Goal: Task Accomplishment & Management: Complete application form

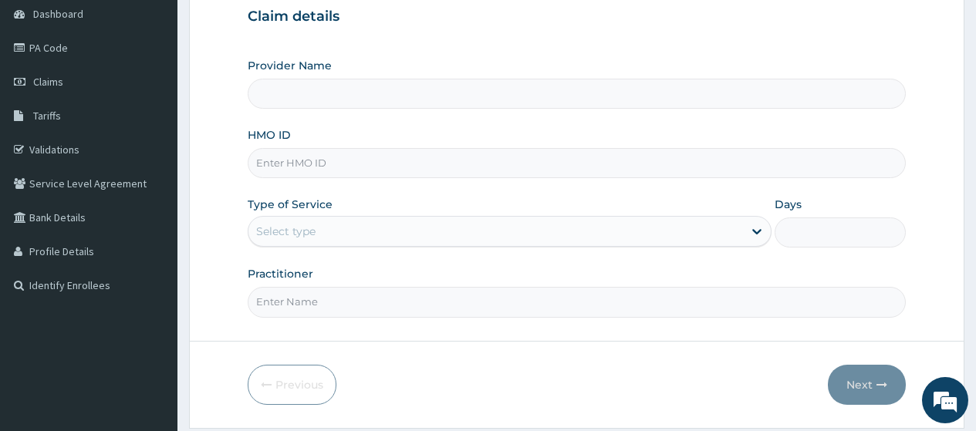
click at [512, 177] on input "HMO ID" at bounding box center [577, 163] width 658 height 30
type input "[GEOGRAPHIC_DATA]"
type input "S"
click at [90, 52] on link "PA Code" at bounding box center [89, 48] width 178 height 34
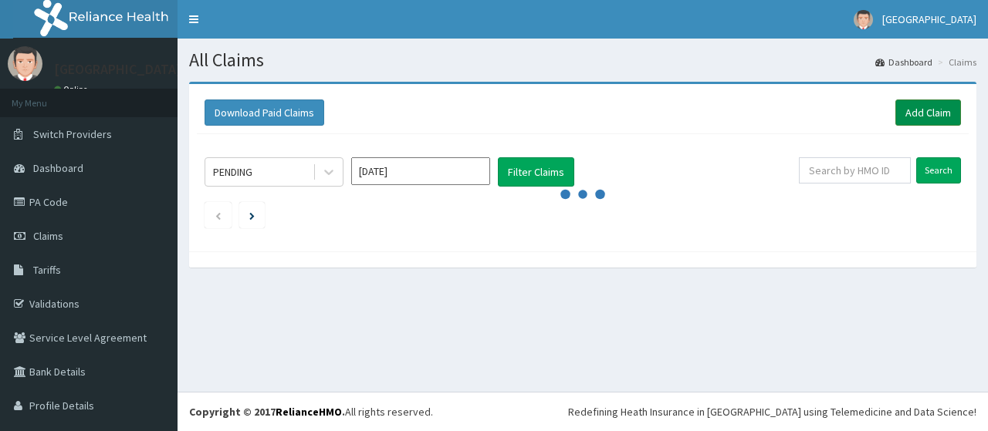
click at [919, 113] on link "Add Claim" at bounding box center [928, 113] width 66 height 26
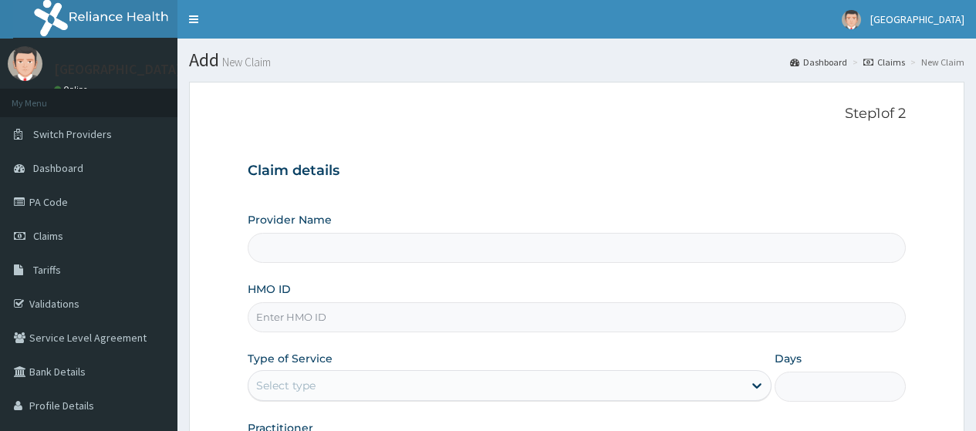
click at [415, 327] on input "HMO ID" at bounding box center [577, 318] width 658 height 30
type input "[GEOGRAPHIC_DATA]"
type input "LSN/10002/A"
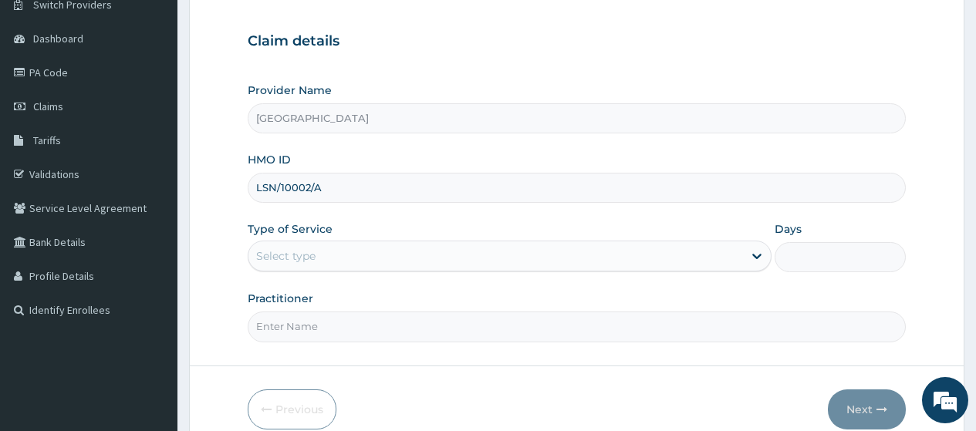
scroll to position [154, 0]
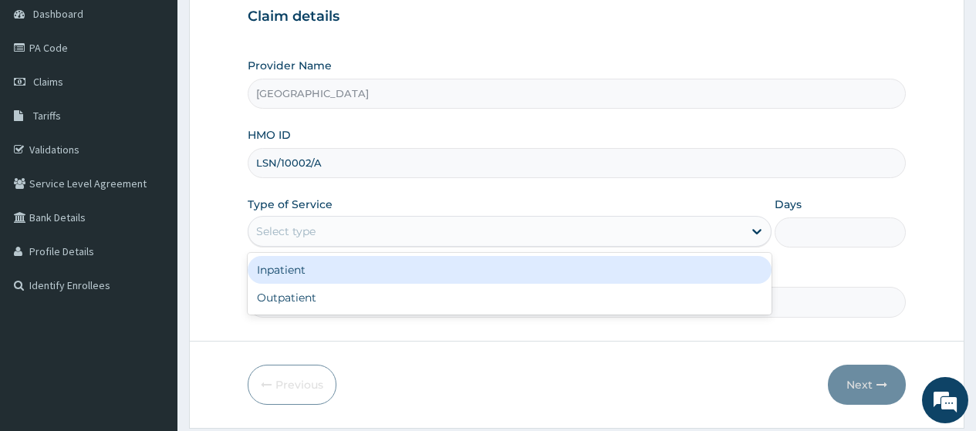
click at [424, 226] on div "Select type" at bounding box center [496, 231] width 495 height 25
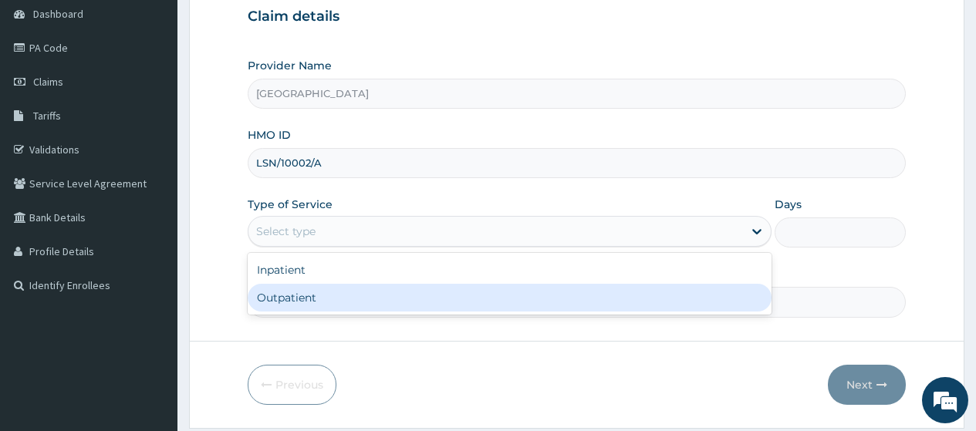
click at [425, 301] on div "Outpatient" at bounding box center [510, 298] width 524 height 28
type input "1"
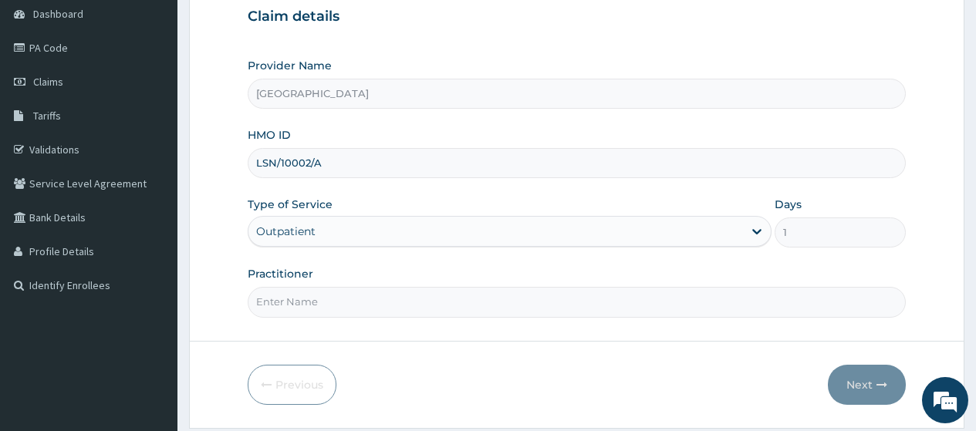
click at [434, 312] on input "Practitioner" at bounding box center [577, 302] width 658 height 30
type input "[PERSON_NAME]"
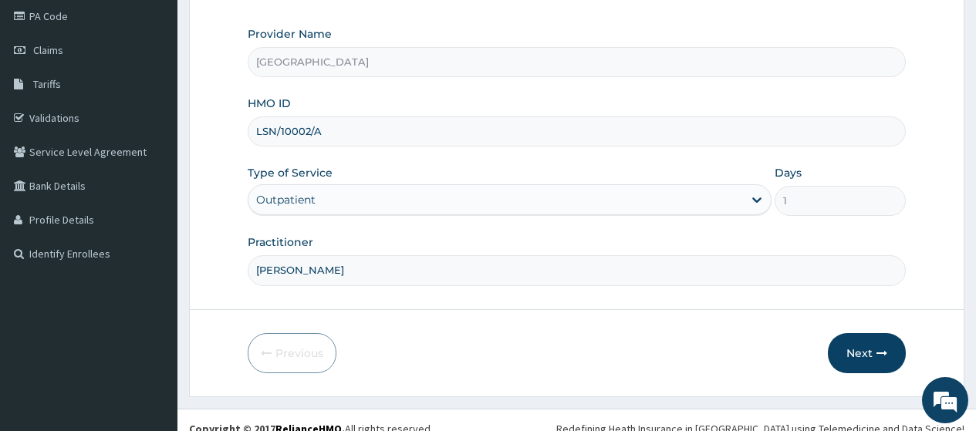
scroll to position [203, 0]
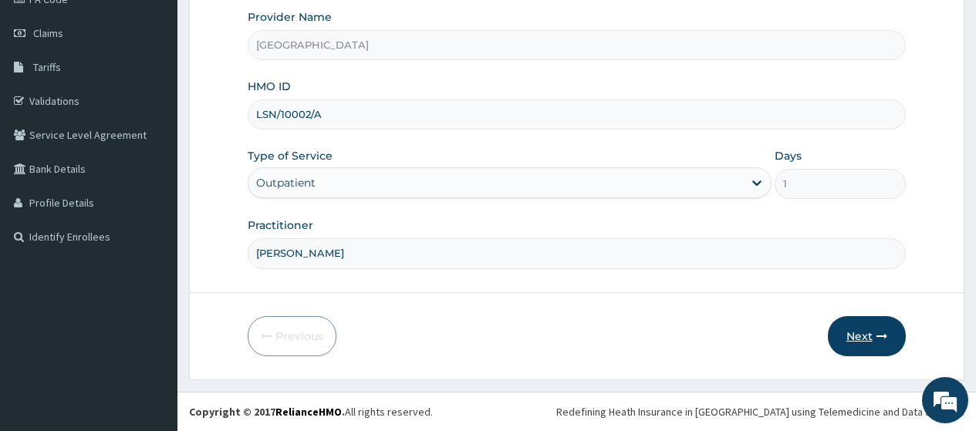
click at [854, 337] on button "Next" at bounding box center [867, 336] width 78 height 40
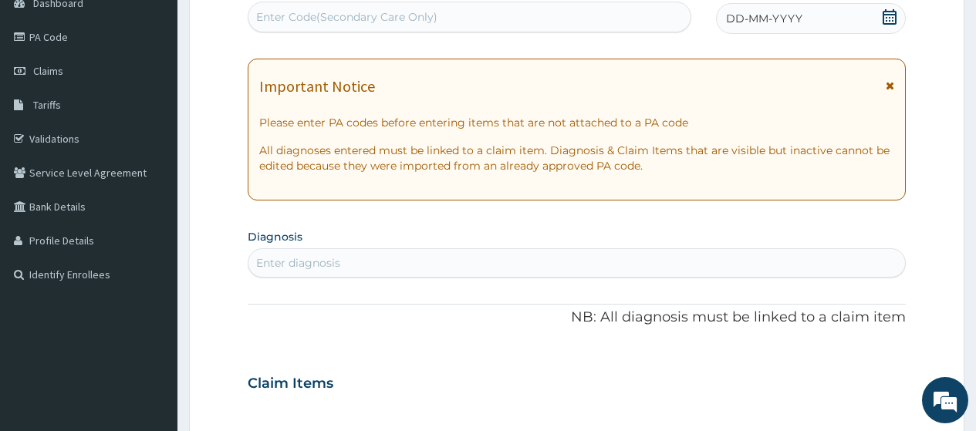
scroll to position [49, 0]
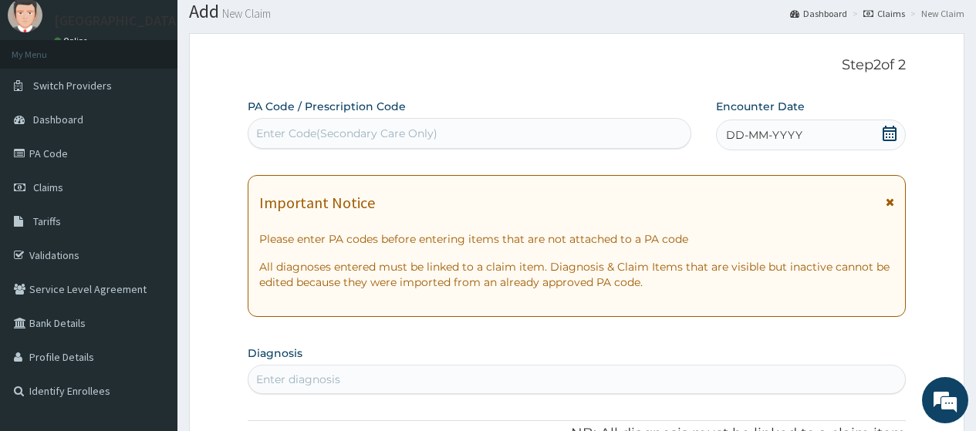
click at [522, 134] on div "Enter Code(Secondary Care Only)" at bounding box center [470, 133] width 442 height 25
paste input "PA/160A1C"
type input "PA/160A1C"
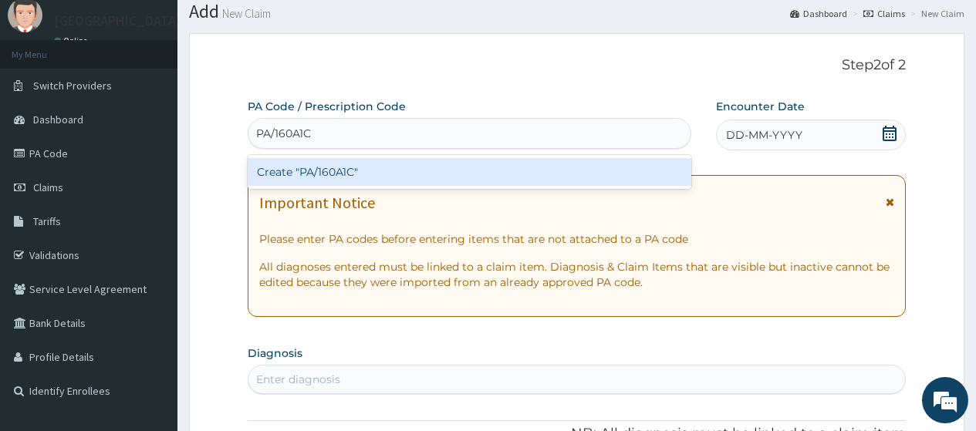
click at [507, 175] on div "Create "PA/160A1C"" at bounding box center [469, 172] width 443 height 28
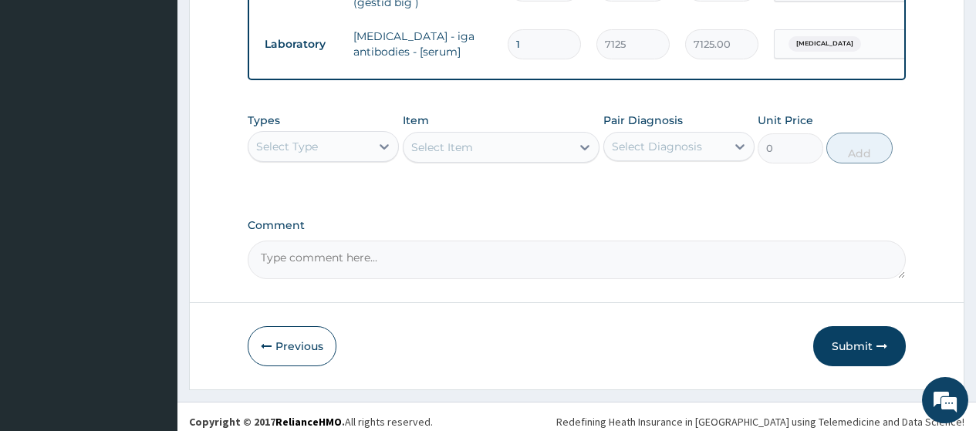
scroll to position [726, 0]
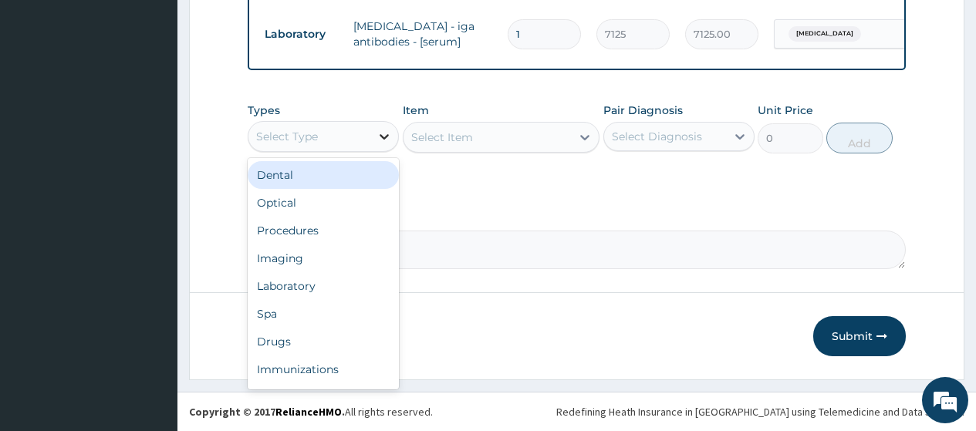
click at [376, 138] on div at bounding box center [384, 137] width 28 height 28
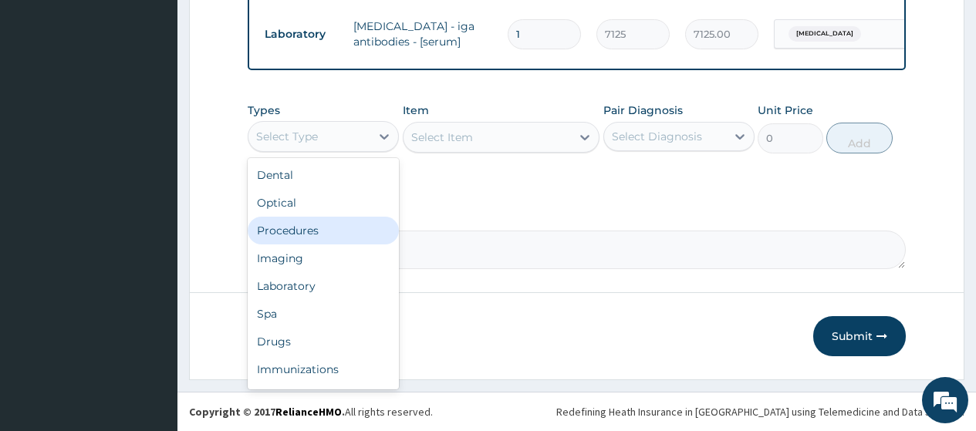
click at [340, 235] on div "Procedures" at bounding box center [323, 231] width 151 height 28
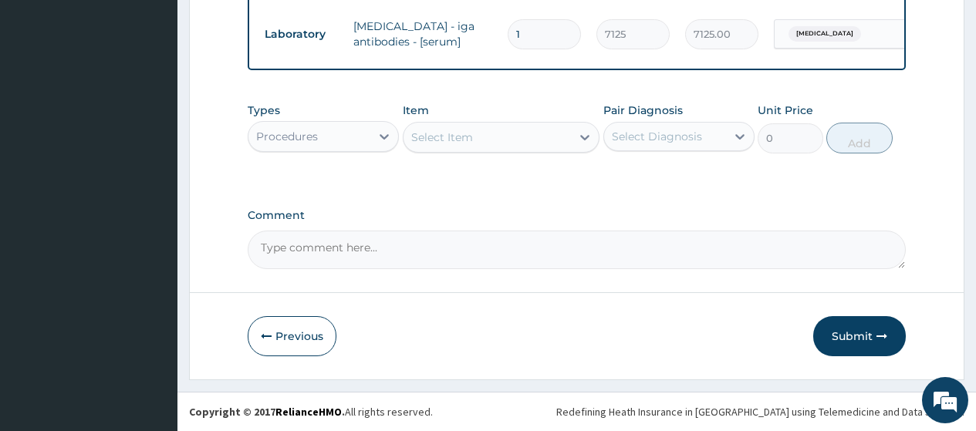
click at [559, 144] on div "Select Item" at bounding box center [488, 137] width 168 height 25
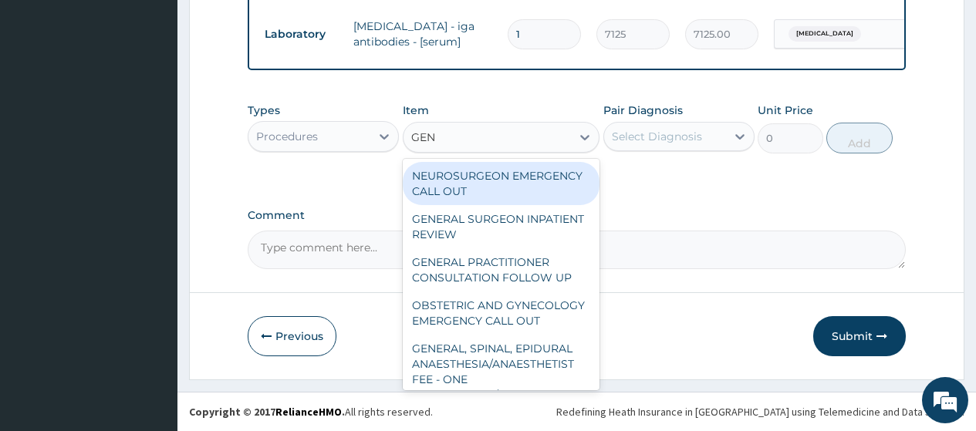
type input "GENE"
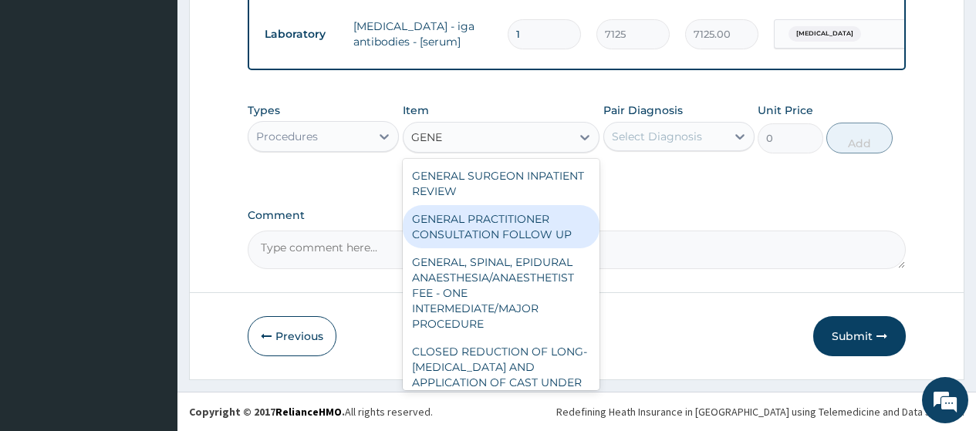
click at [518, 231] on div "GENERAL PRACTITIONER CONSULTATION FOLLOW UP" at bounding box center [502, 226] width 198 height 43
type input "3000"
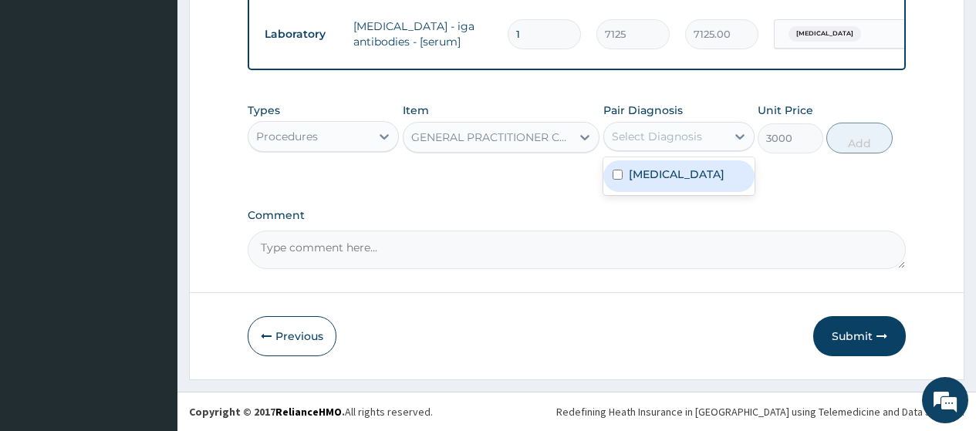
click at [663, 144] on div "Select Diagnosis" at bounding box center [665, 136] width 122 height 25
click at [663, 179] on label "[MEDICAL_DATA]" at bounding box center [677, 174] width 96 height 15
checkbox input "true"
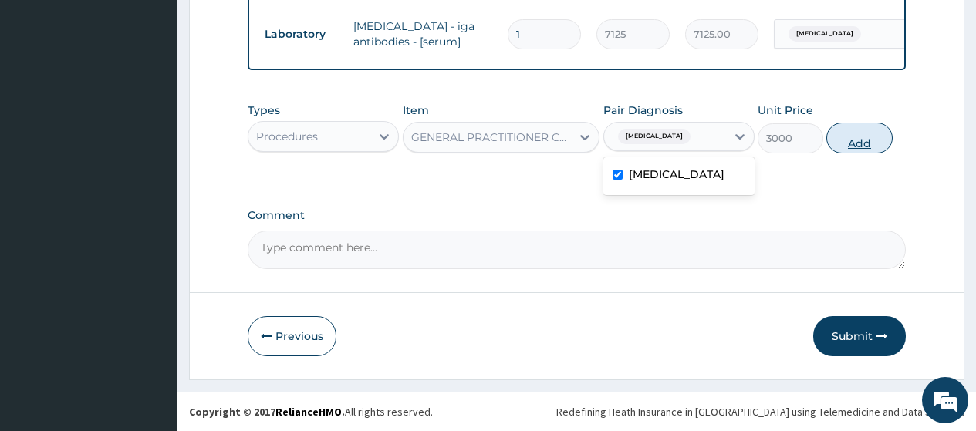
click at [856, 147] on button "Add" at bounding box center [860, 138] width 66 height 31
type input "0"
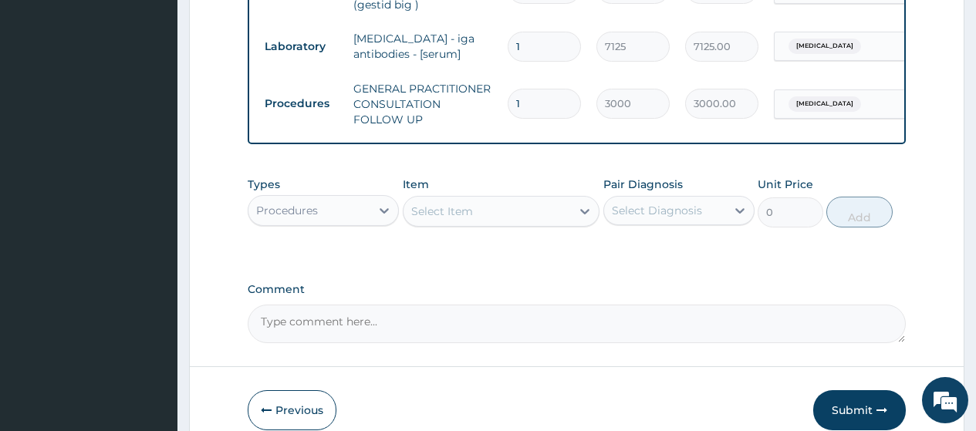
scroll to position [788, 0]
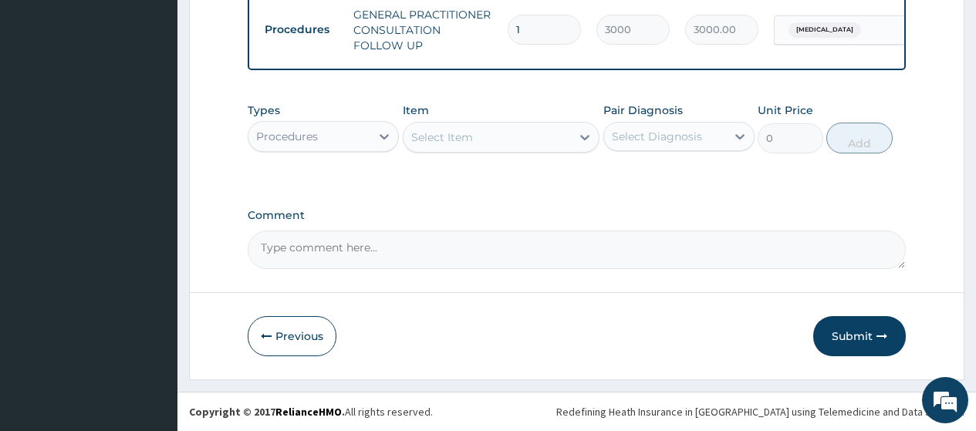
click at [854, 331] on button "Submit" at bounding box center [860, 336] width 93 height 40
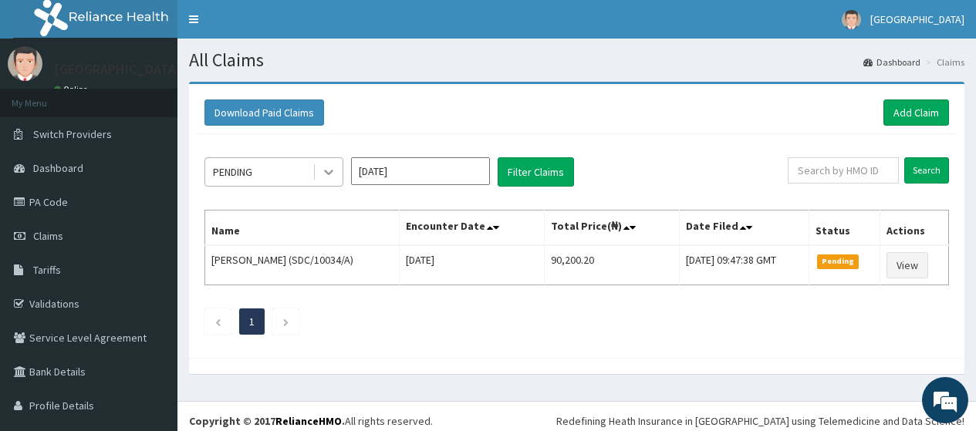
click at [330, 173] on icon at bounding box center [328, 173] width 9 height 5
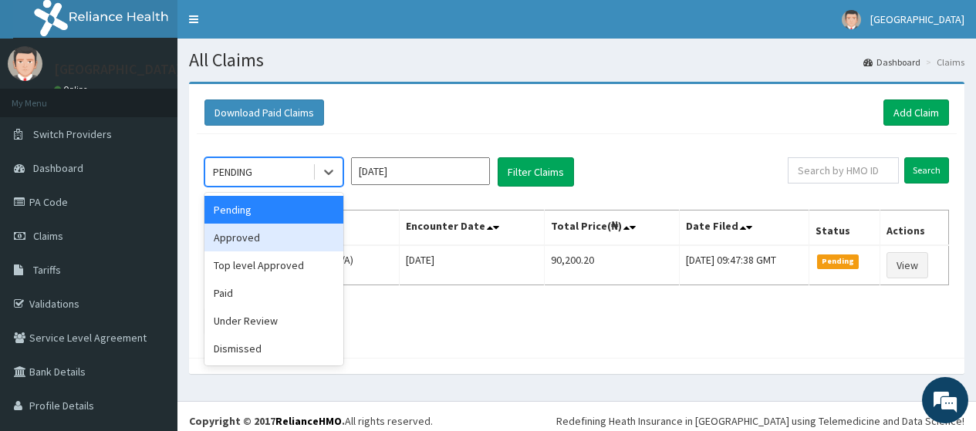
drag, startPoint x: 303, startPoint y: 234, endPoint x: 389, endPoint y: 192, distance: 95.3
click at [303, 233] on div "Approved" at bounding box center [274, 238] width 139 height 28
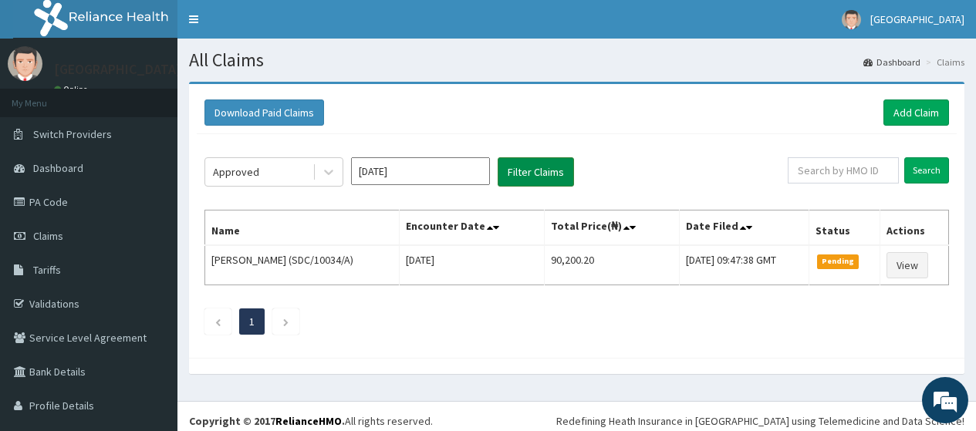
click at [528, 178] on button "Filter Claims" at bounding box center [536, 171] width 76 height 29
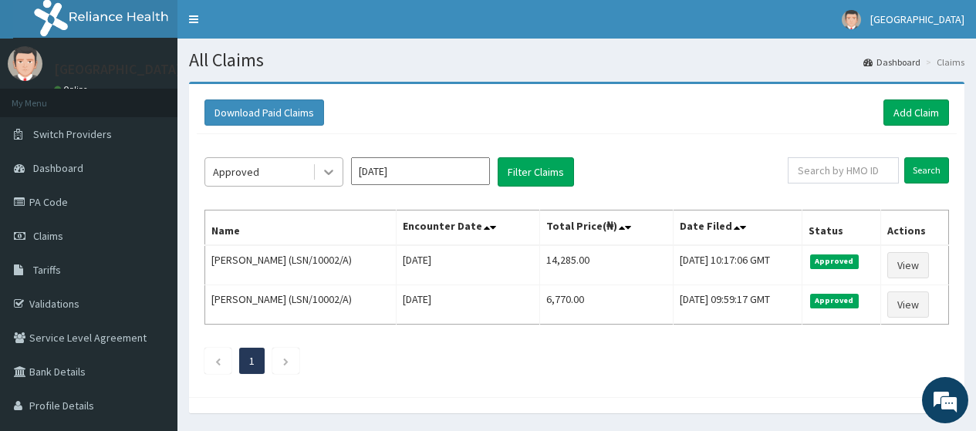
click at [324, 178] on icon at bounding box center [328, 171] width 15 height 15
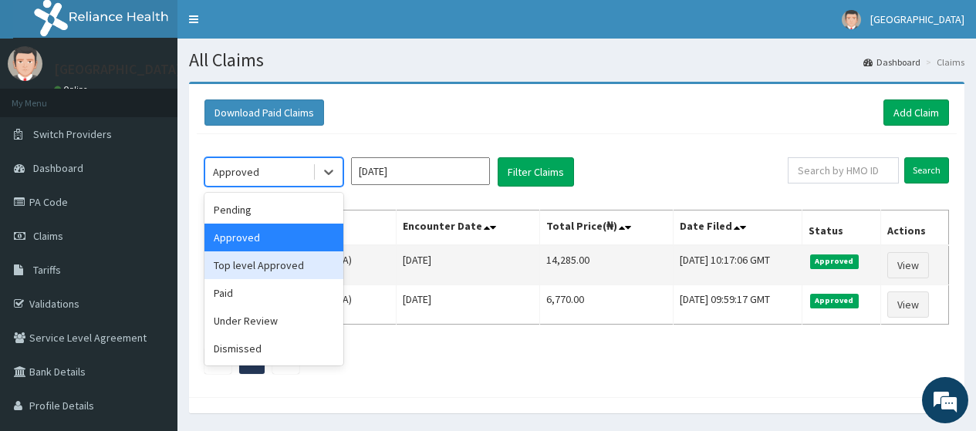
click at [301, 273] on div "Top level Approved" at bounding box center [274, 266] width 139 height 28
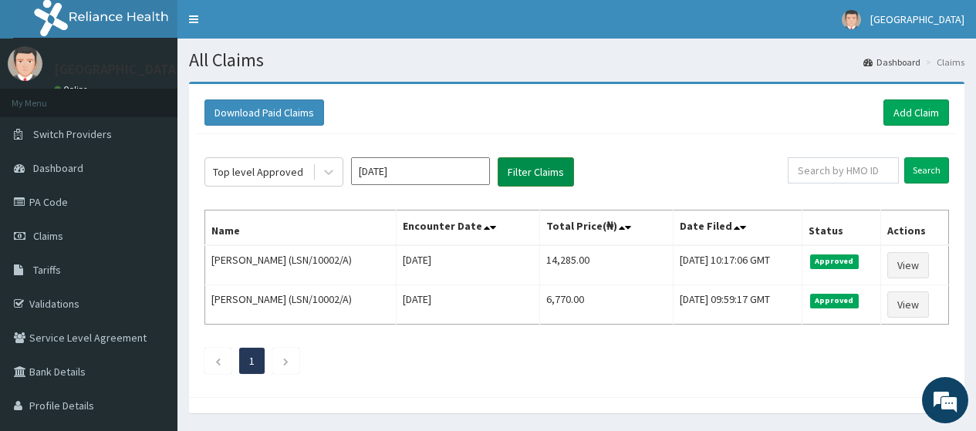
click at [545, 180] on button "Filter Claims" at bounding box center [536, 171] width 76 height 29
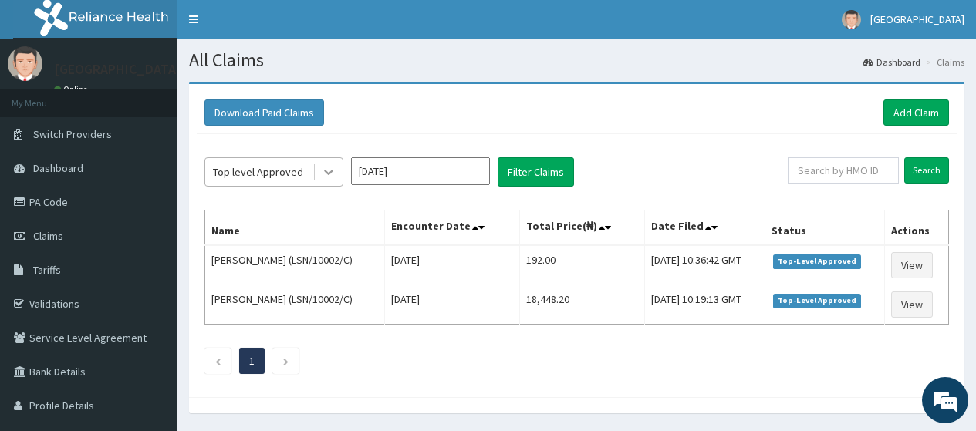
click at [331, 173] on icon at bounding box center [328, 173] width 9 height 5
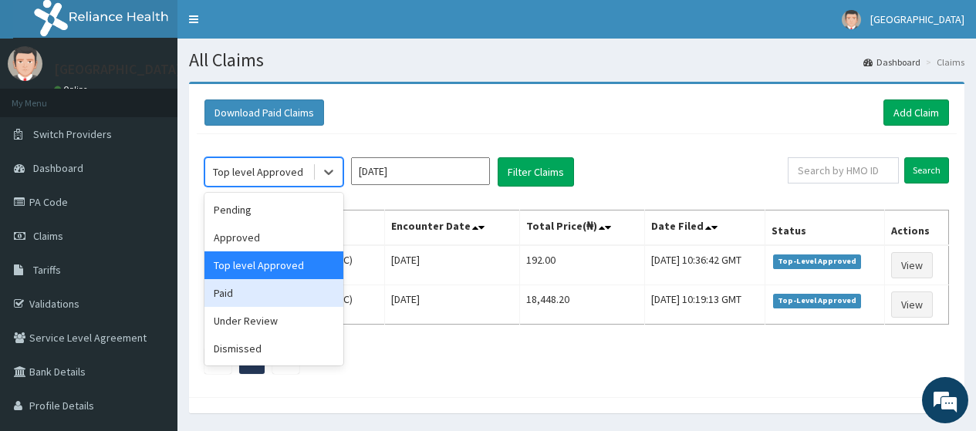
click at [261, 292] on div "Paid" at bounding box center [274, 293] width 139 height 28
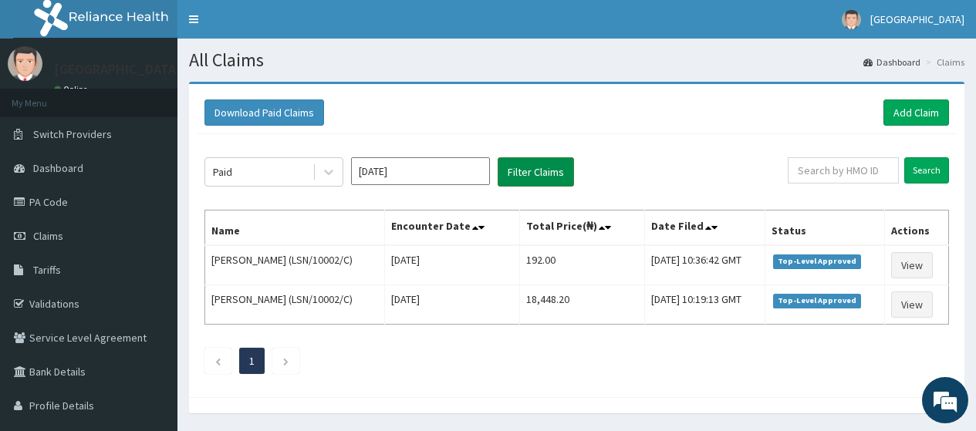
click at [527, 176] on button "Filter Claims" at bounding box center [536, 171] width 76 height 29
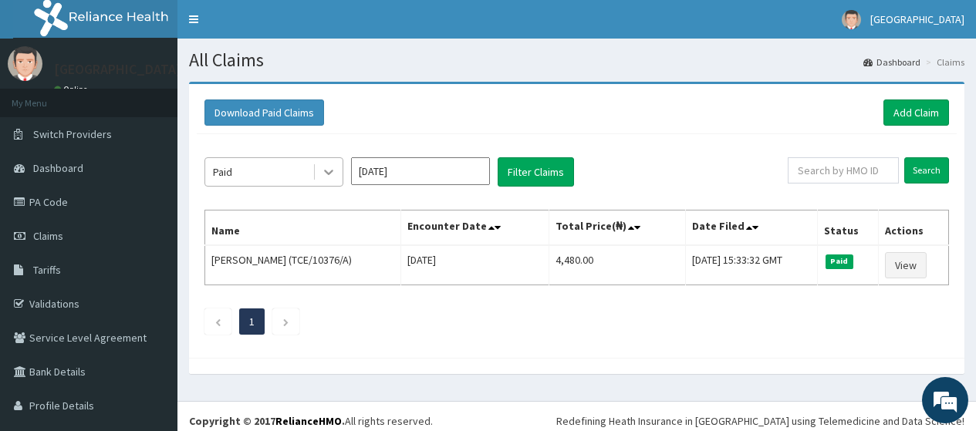
click at [328, 174] on icon at bounding box center [328, 173] width 9 height 5
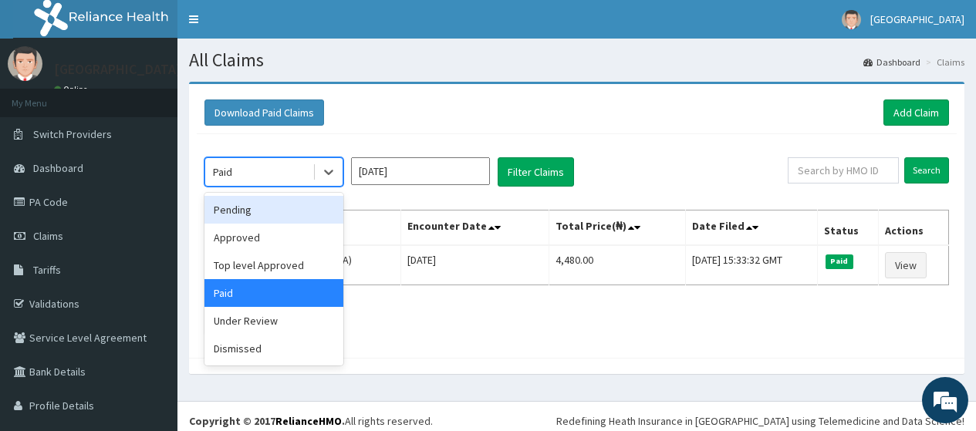
click at [296, 206] on div "Pending" at bounding box center [274, 210] width 139 height 28
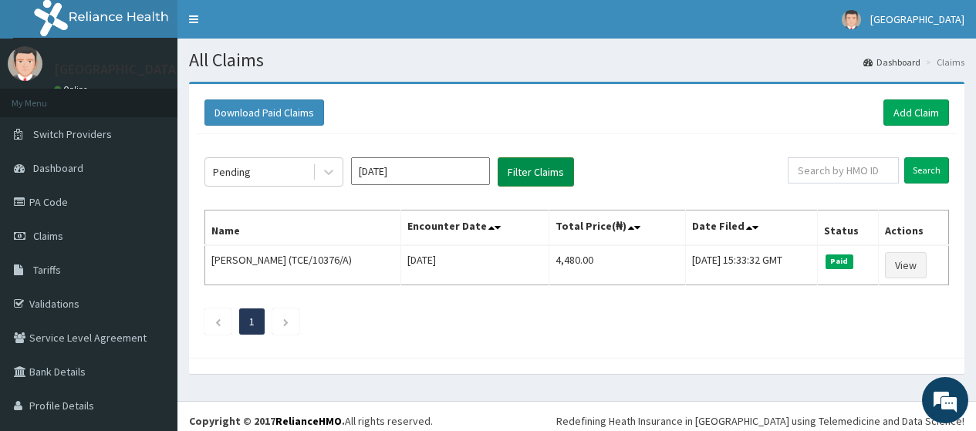
click at [561, 178] on button "Filter Claims" at bounding box center [536, 171] width 76 height 29
